Goal: Entertainment & Leisure: Browse casually

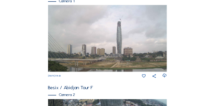
scroll to position [170, 0]
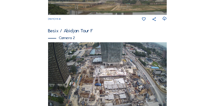
click at [119, 63] on img at bounding box center [107, 75] width 119 height 67
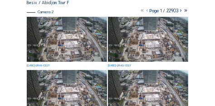
scroll to position [68, 0]
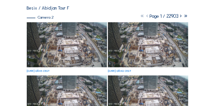
click at [93, 47] on img at bounding box center [67, 44] width 80 height 45
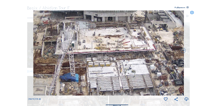
drag, startPoint x: 99, startPoint y: 45, endPoint x: 134, endPoint y: 92, distance: 58.2
click at [134, 92] on img at bounding box center [109, 52] width 150 height 84
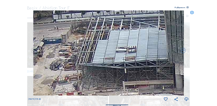
drag, startPoint x: 90, startPoint y: 57, endPoint x: 108, endPoint y: 57, distance: 17.2
click at [108, 57] on img at bounding box center [109, 52] width 150 height 84
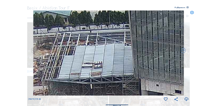
drag, startPoint x: 149, startPoint y: 28, endPoint x: 116, endPoint y: 42, distance: 36.0
click at [116, 42] on img at bounding box center [109, 52] width 150 height 84
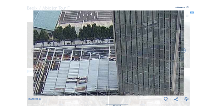
drag, startPoint x: 142, startPoint y: 25, endPoint x: 183, endPoint y: 14, distance: 41.9
click at [128, 39] on img at bounding box center [109, 52] width 150 height 84
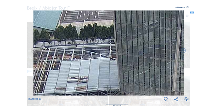
click at [191, 13] on icon at bounding box center [192, 12] width 4 height 4
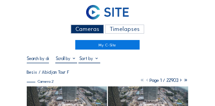
scroll to position [0, 0]
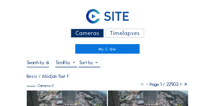
drag, startPoint x: 25, startPoint y: 59, endPoint x: 31, endPoint y: 55, distance: 7.1
